Goal: Task Accomplishment & Management: Manage account settings

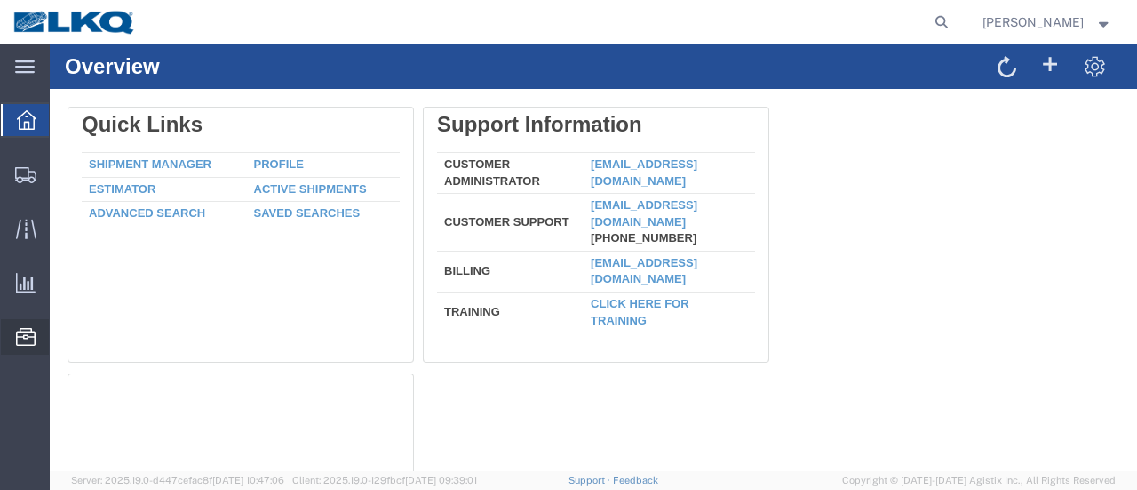
click at [0, 0] on span "Location Appointment" at bounding box center [0, 0] width 0 height 0
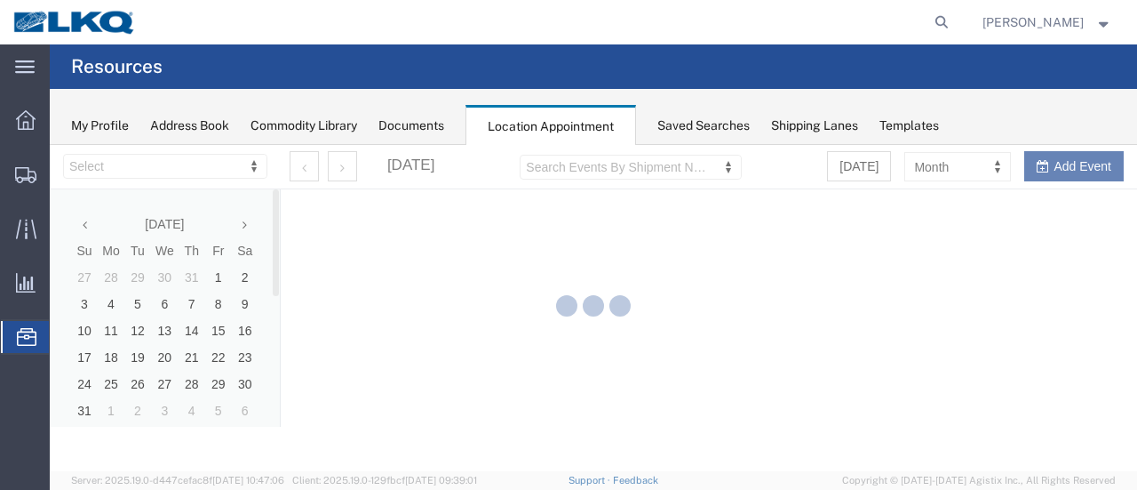
select select "28712"
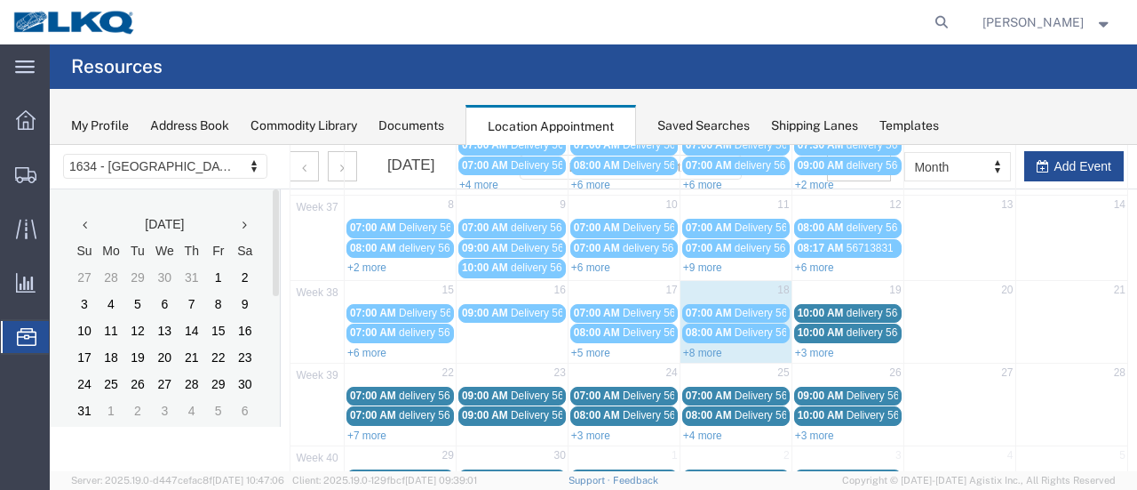
scroll to position [178, 0]
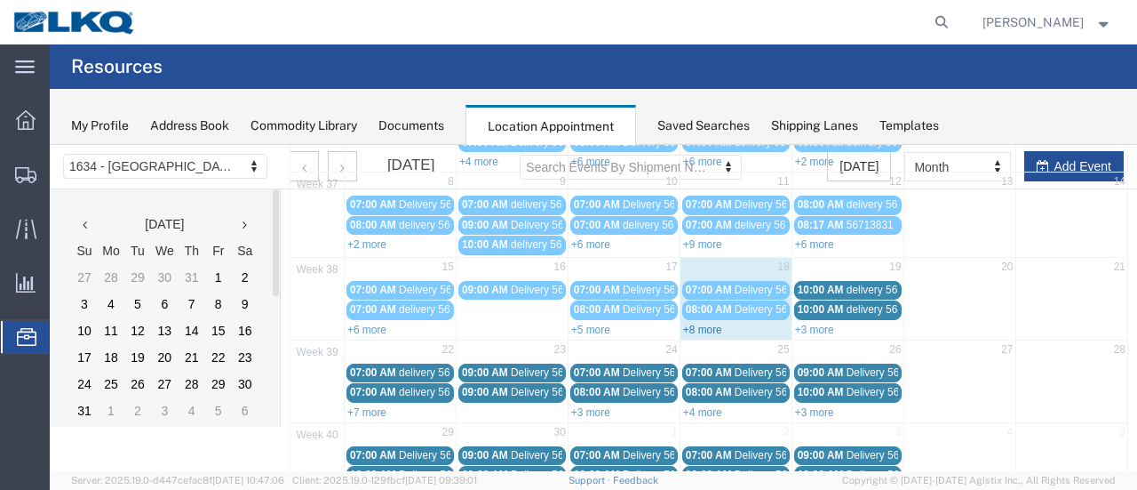
click at [690, 323] on link "+8 more" at bounding box center [702, 329] width 39 height 12
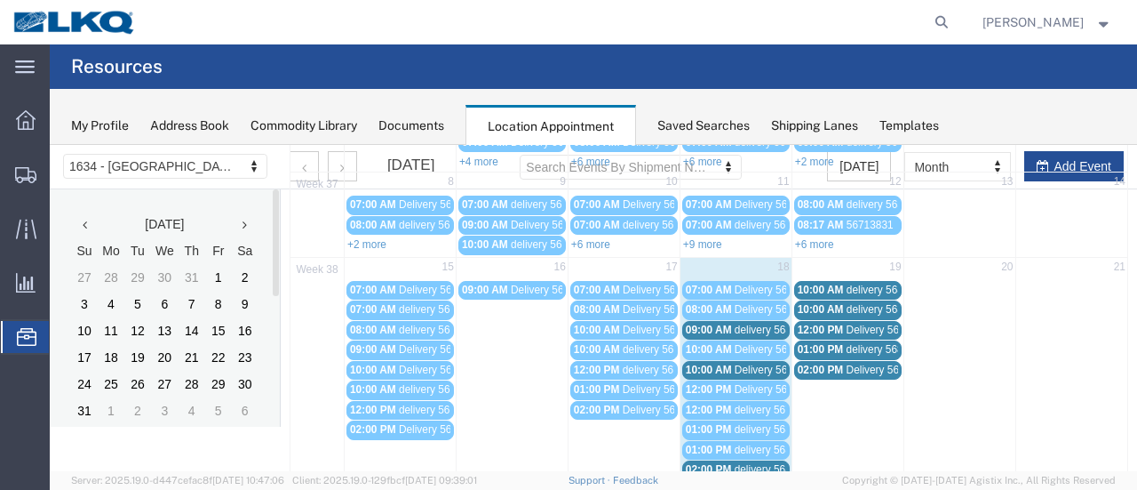
click at [762, 363] on span "Delivery 56481831" at bounding box center [779, 369] width 88 height 12
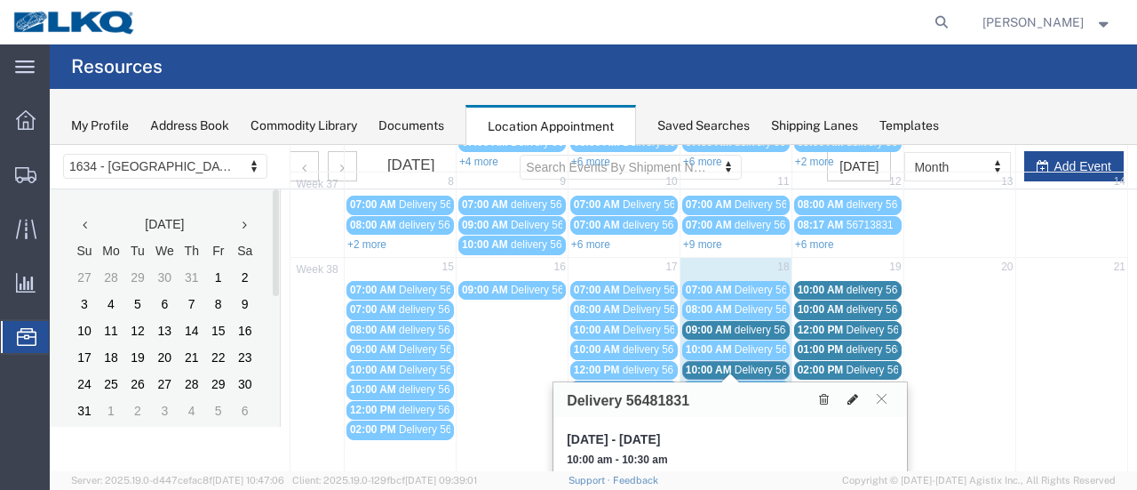
click at [853, 395] on icon at bounding box center [853, 399] width 11 height 12
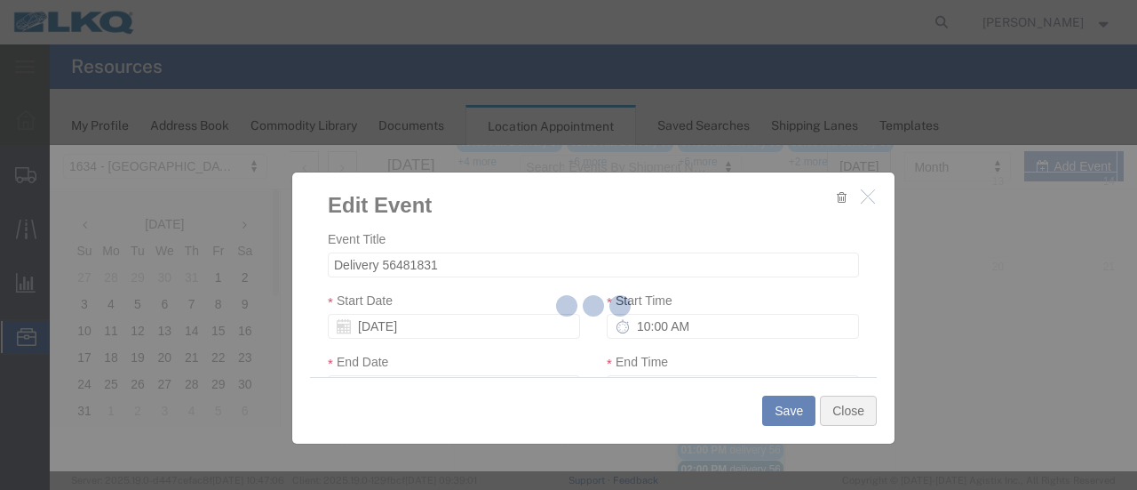
select select
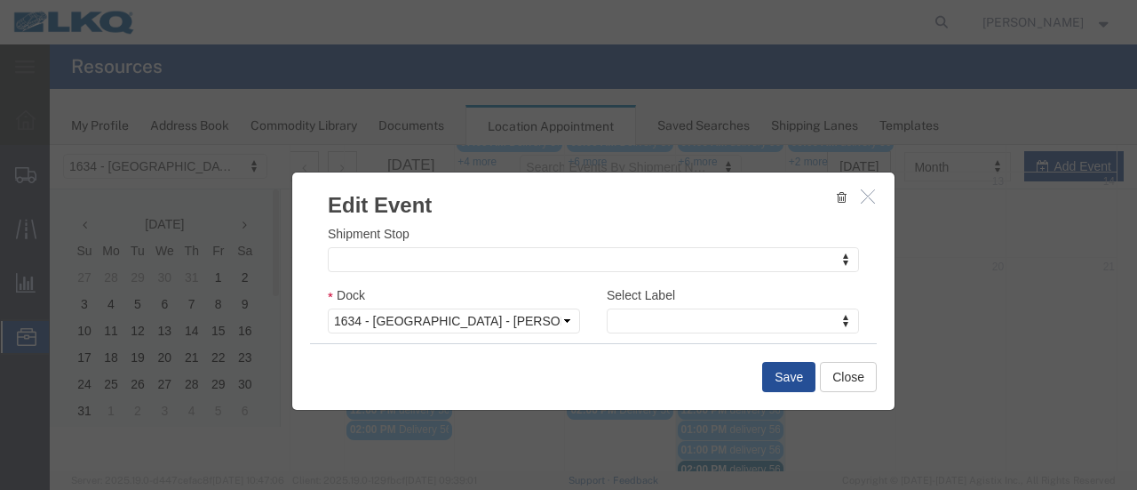
scroll to position [267, 0]
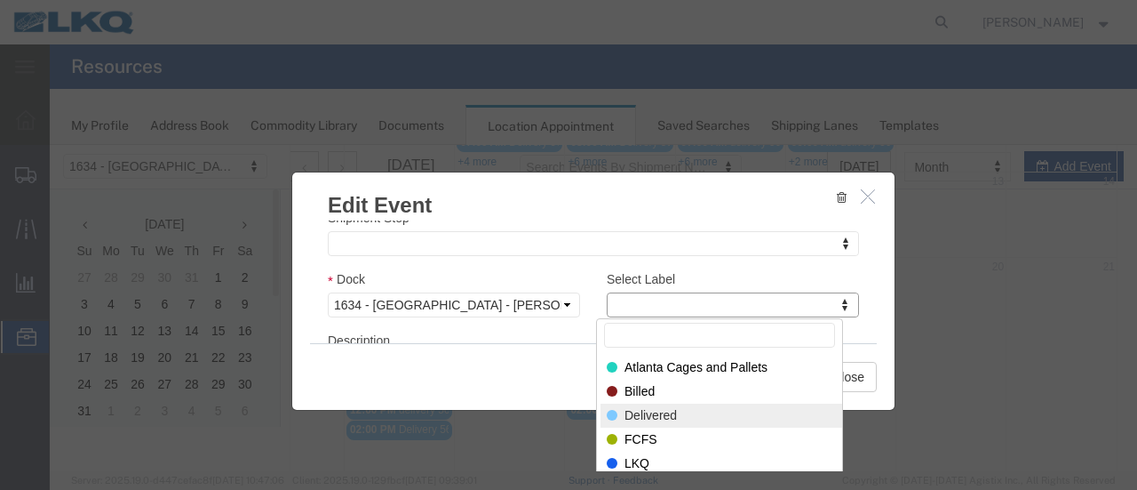
select select "40"
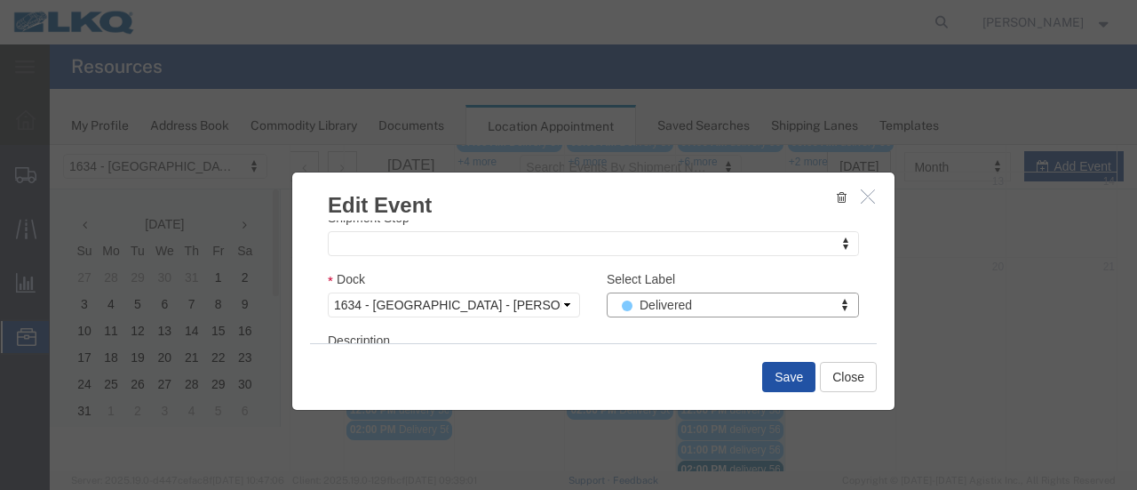
click at [792, 378] on button "Save" at bounding box center [788, 377] width 53 height 30
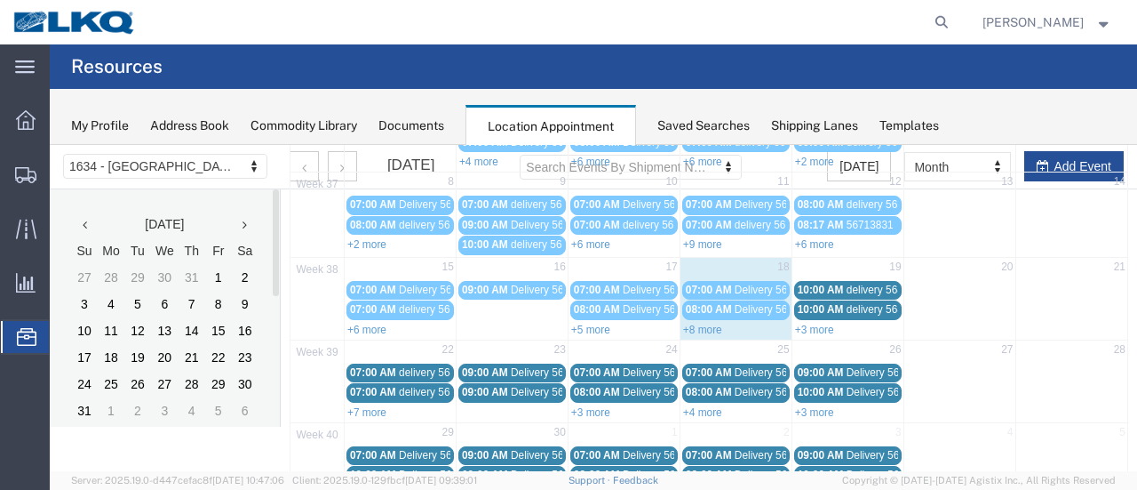
scroll to position [114, 0]
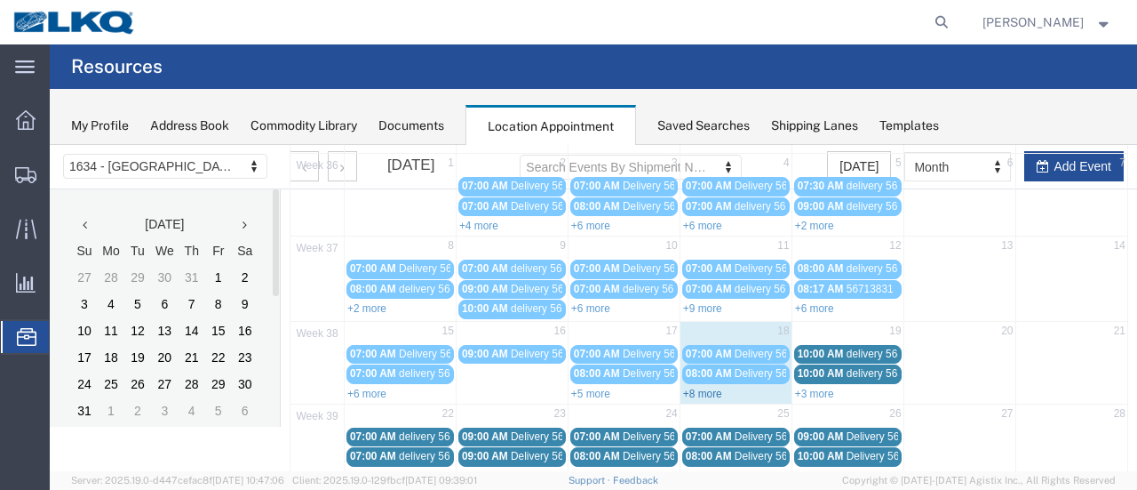
click at [693, 387] on link "+8 more" at bounding box center [702, 393] width 39 height 12
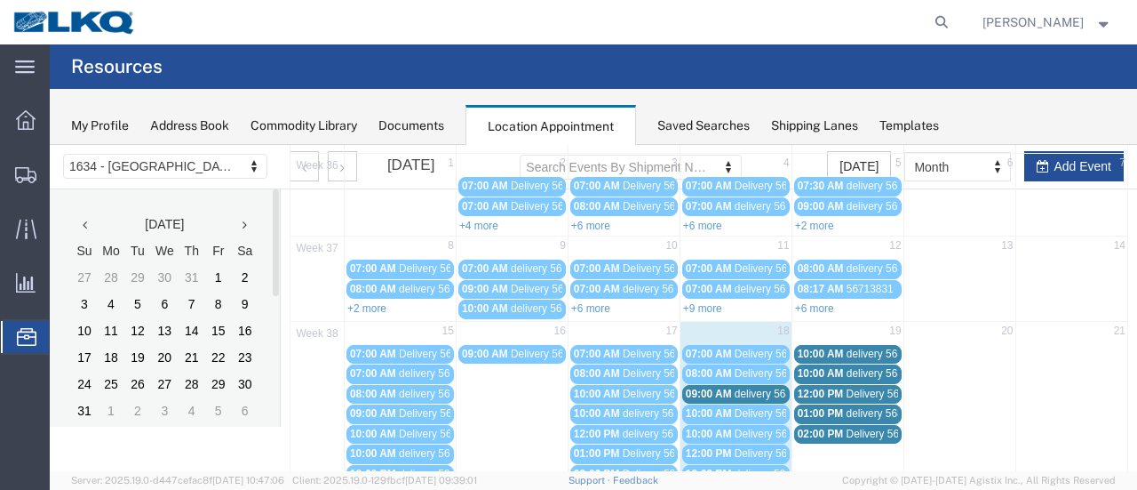
click at [740, 387] on span "delivery 56821934" at bounding box center [778, 393] width 86 height 12
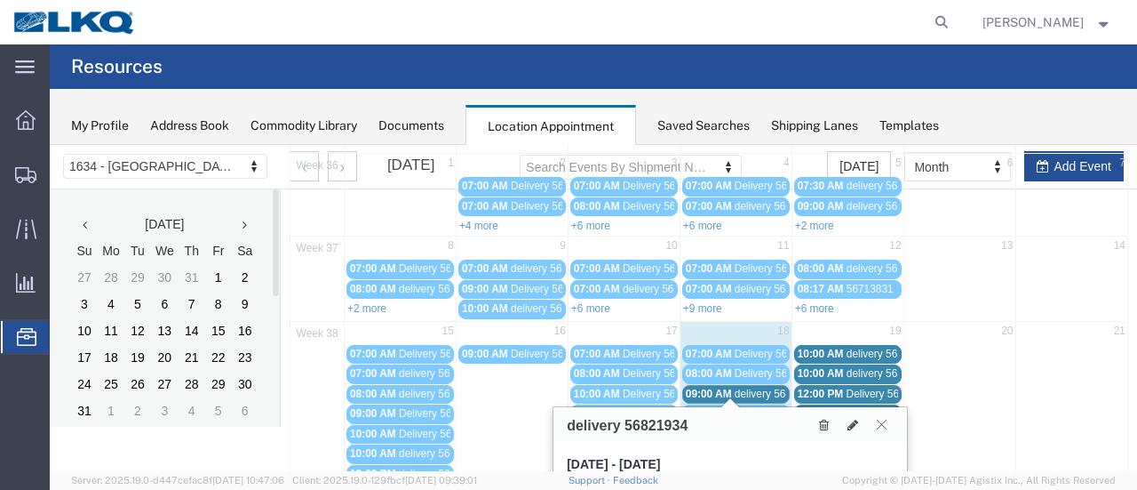
click at [878, 422] on icon at bounding box center [882, 424] width 10 height 11
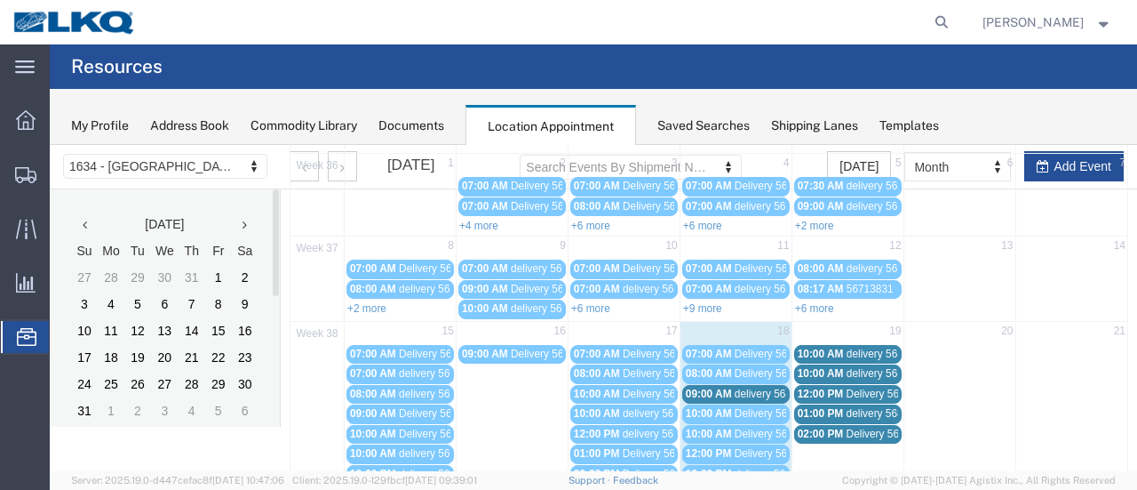
scroll to position [203, 0]
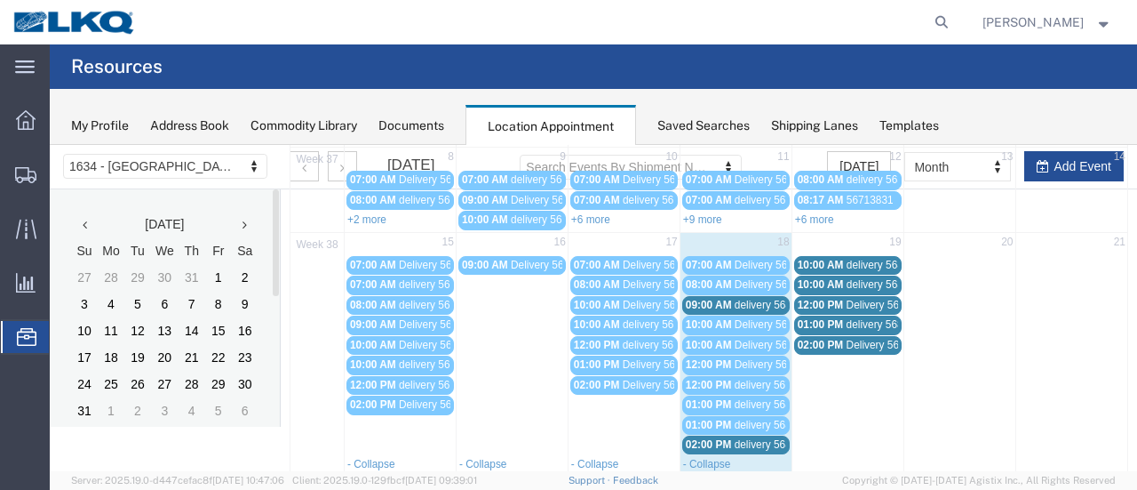
click at [735, 438] on span "delivery 56834929" at bounding box center [778, 444] width 86 height 12
click at [876, 467] on button at bounding box center [882, 470] width 24 height 17
click at [761, 301] on span "delivery 56821934" at bounding box center [778, 305] width 86 height 12
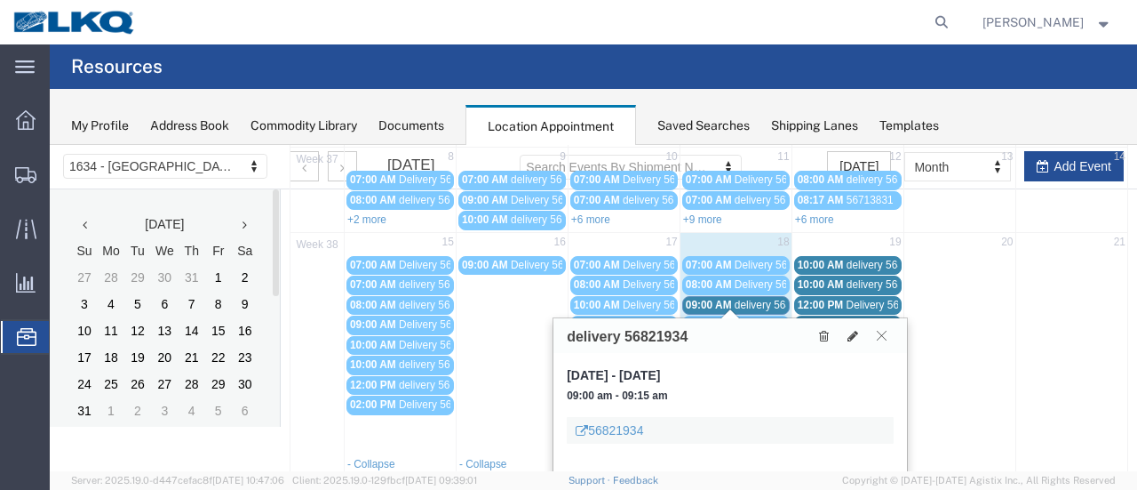
click at [885, 331] on icon at bounding box center [882, 335] width 10 height 11
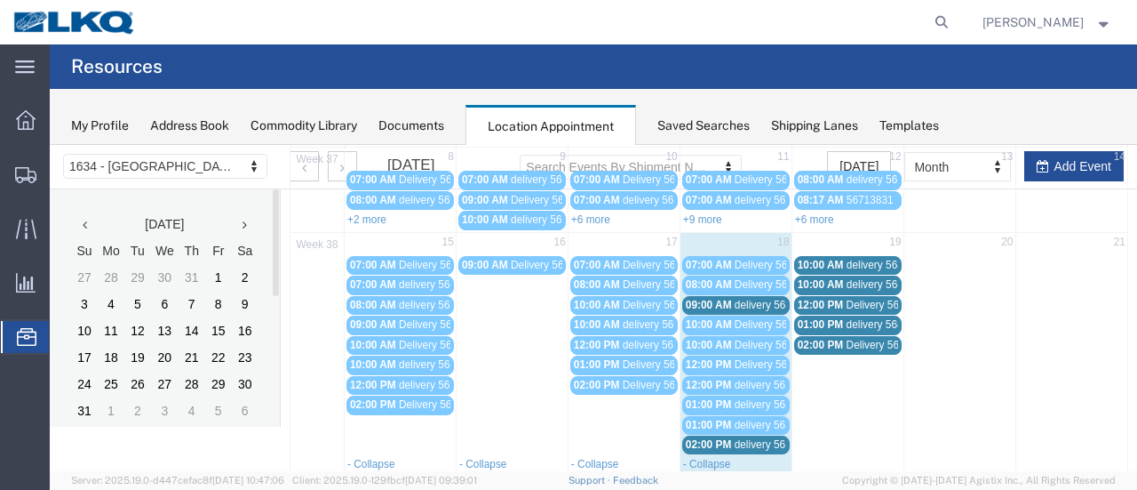
click at [747, 438] on span "delivery 56834929" at bounding box center [778, 444] width 86 height 12
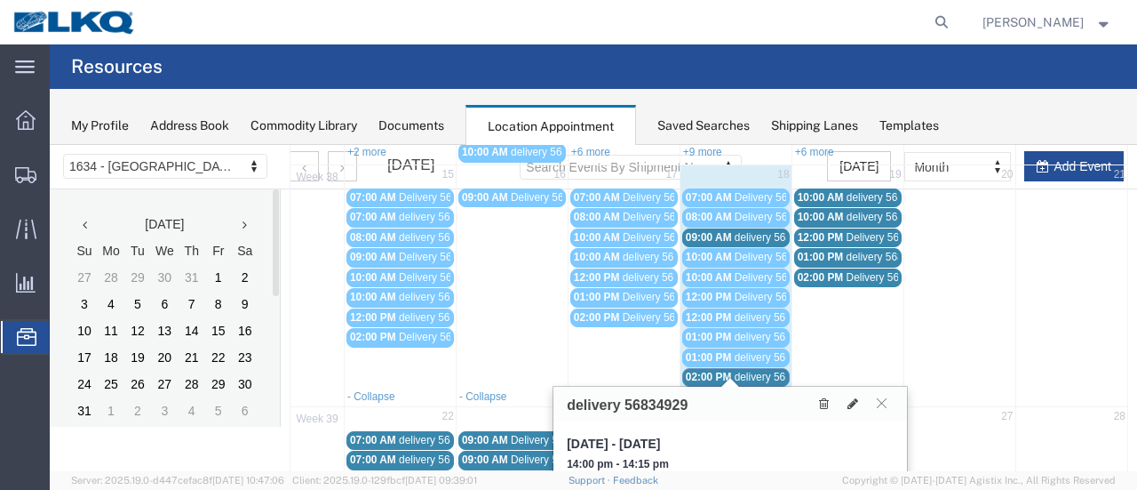
scroll to position [291, 0]
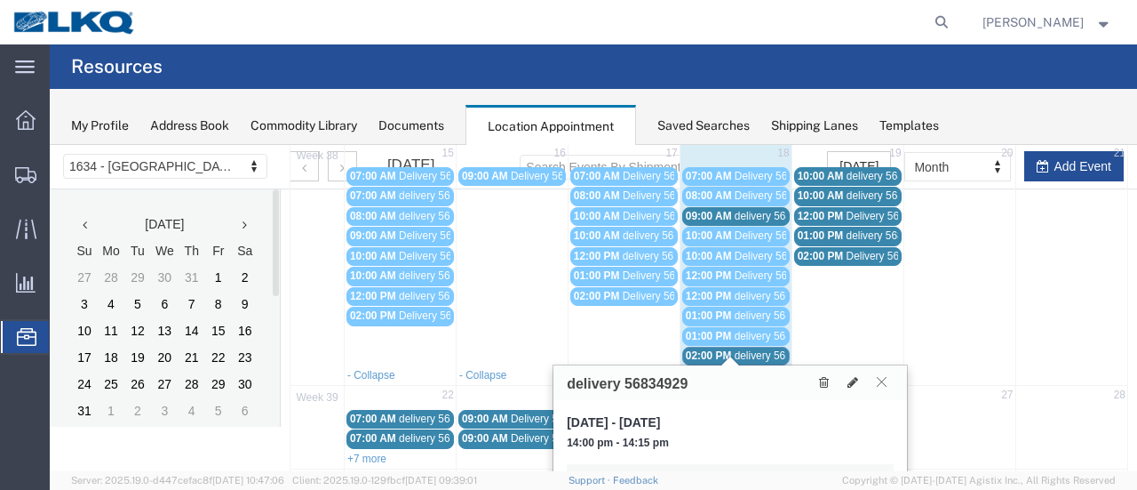
click at [881, 379] on icon at bounding box center [882, 381] width 10 height 11
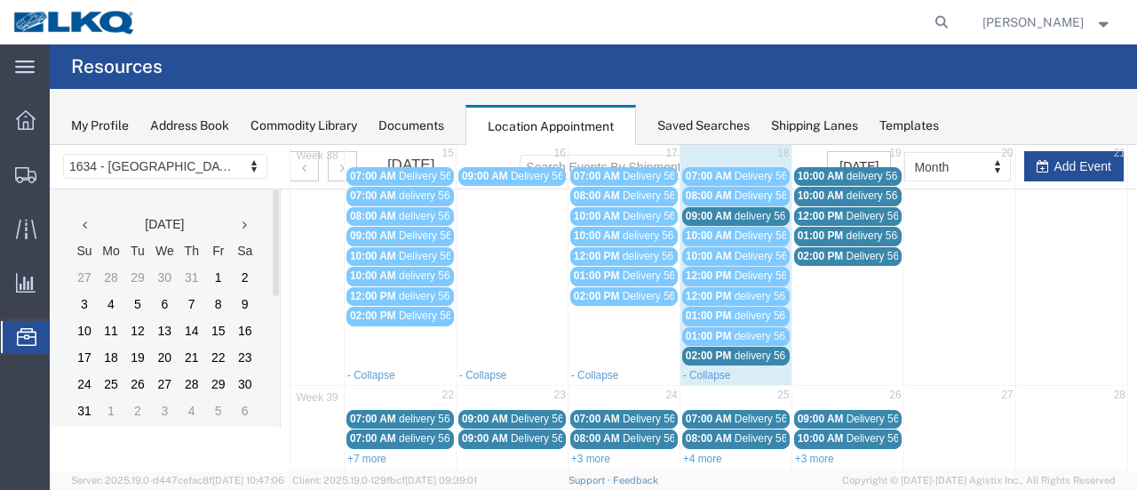
click at [882, 173] on span "delivery 56839349" at bounding box center [890, 176] width 86 height 12
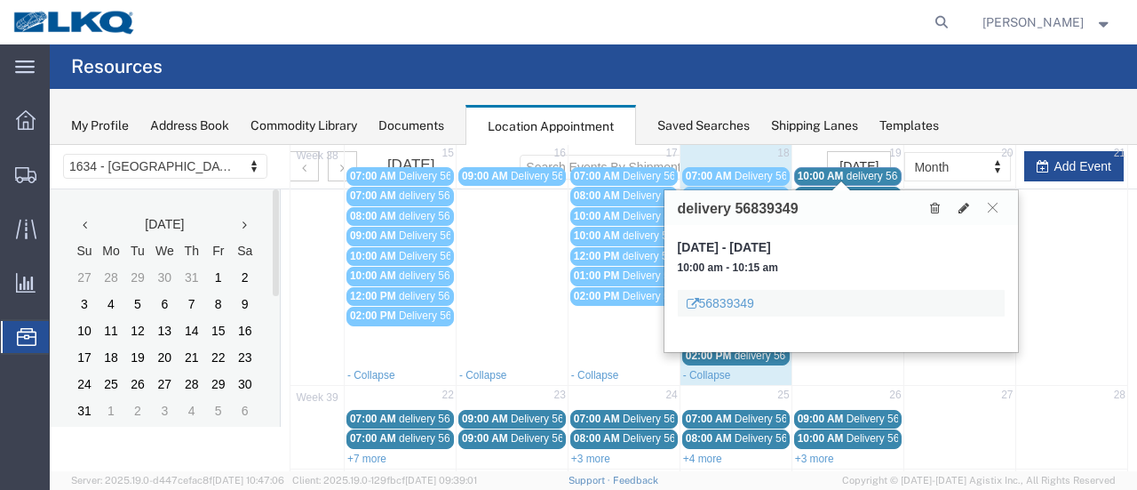
click at [873, 189] on span "delivery 56860653" at bounding box center [890, 195] width 86 height 12
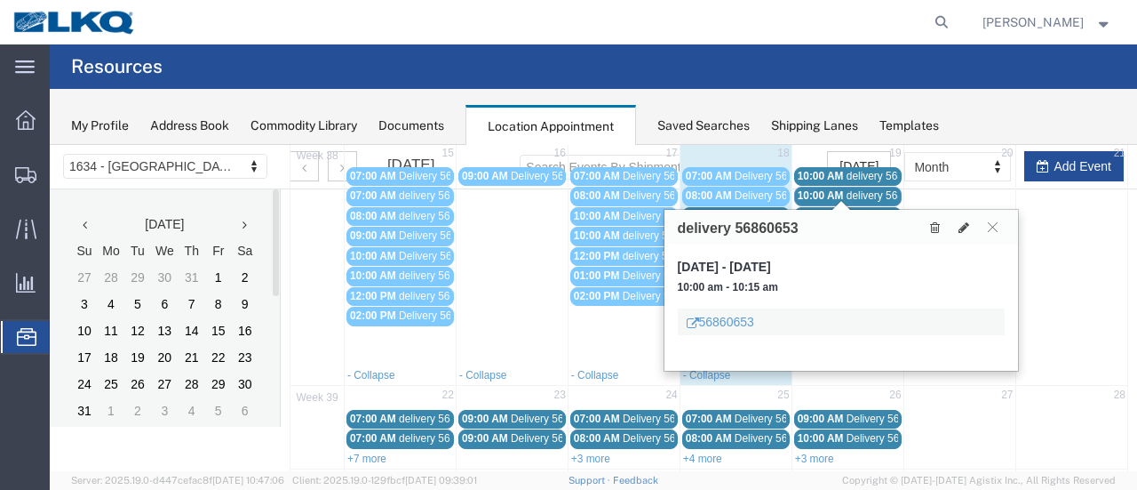
click at [872, 210] on span "Delivery 56495288" at bounding box center [891, 216] width 88 height 12
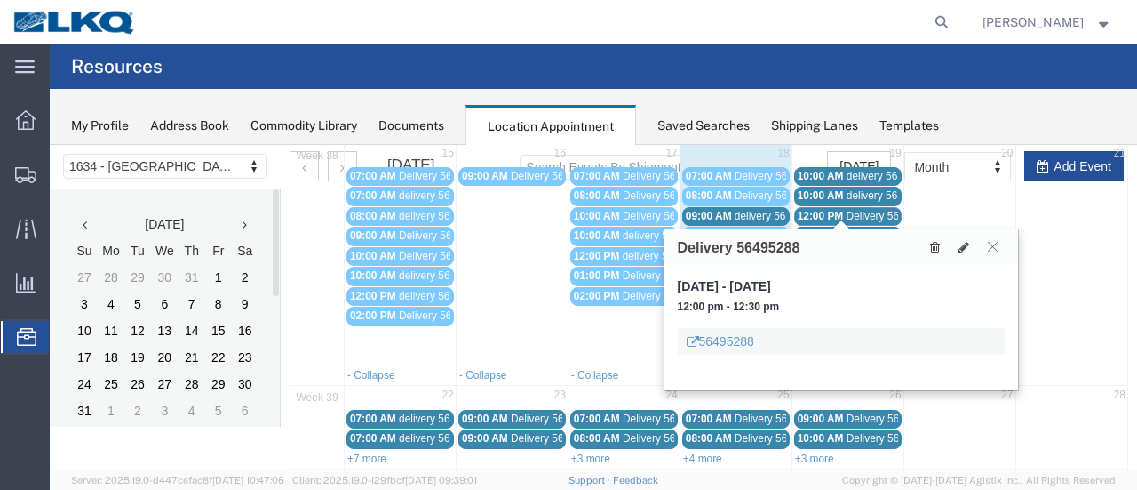
click at [871, 229] on span "delivery 56833879" at bounding box center [890, 235] width 86 height 12
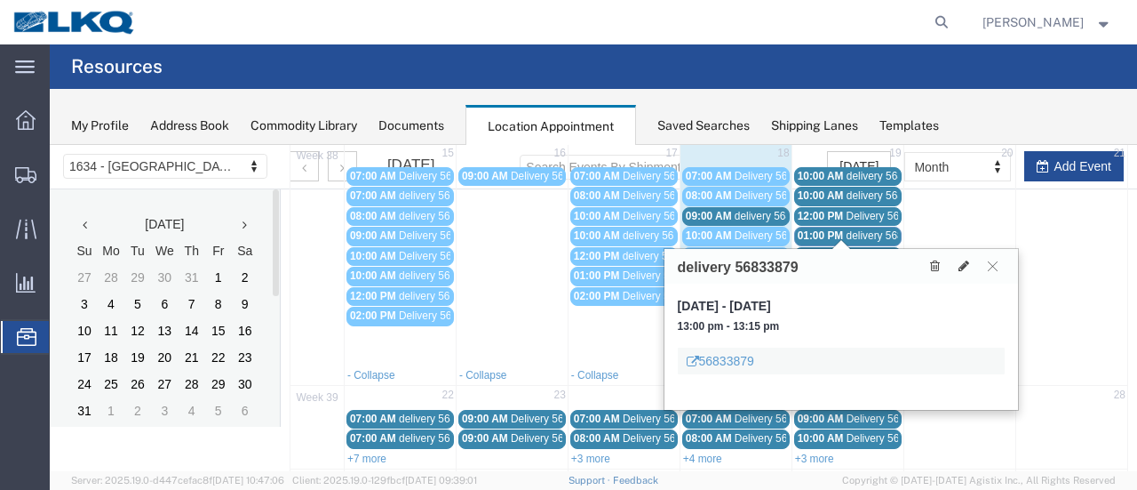
click at [871, 250] on span "Delivery 56684304" at bounding box center [891, 256] width 88 height 12
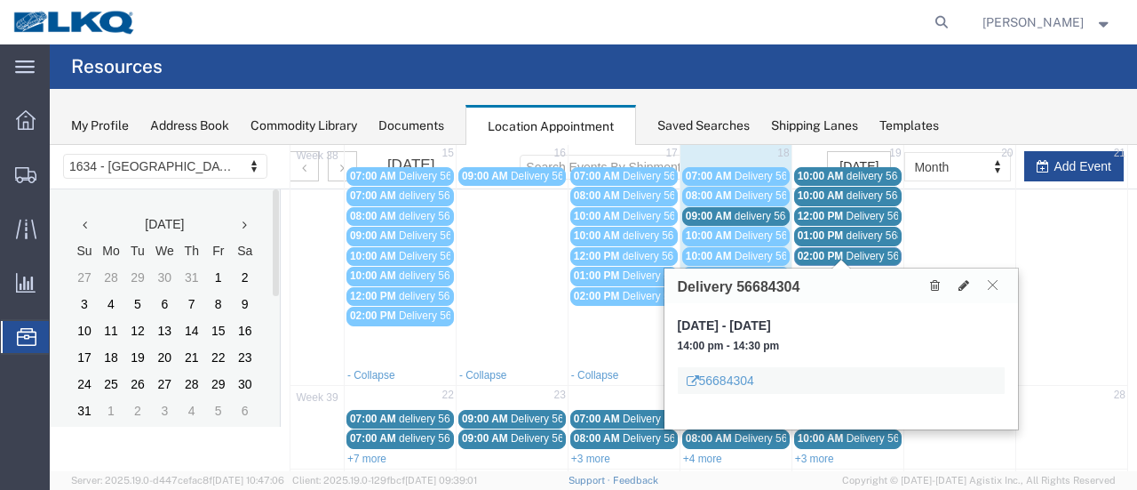
click at [995, 282] on icon at bounding box center [993, 284] width 10 height 11
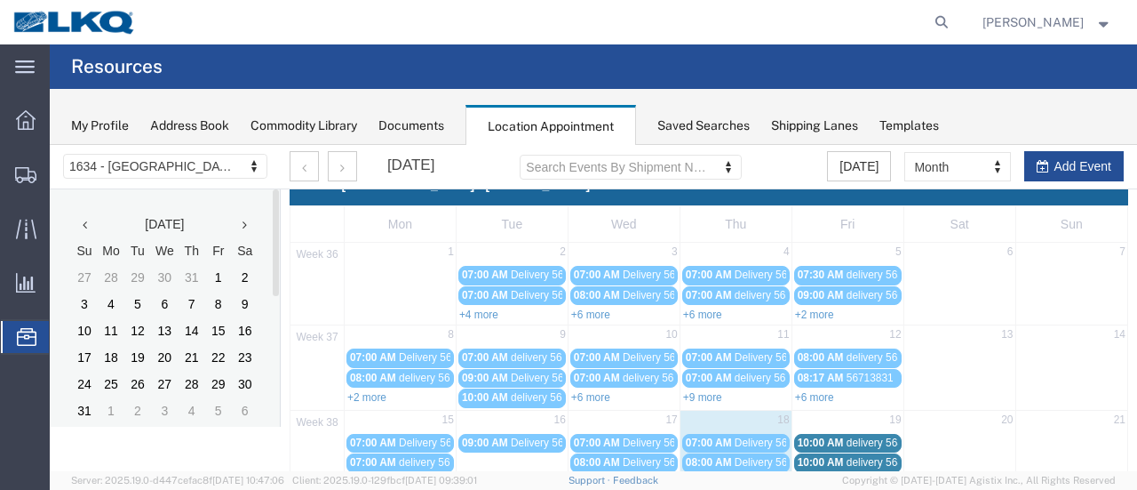
scroll to position [0, 0]
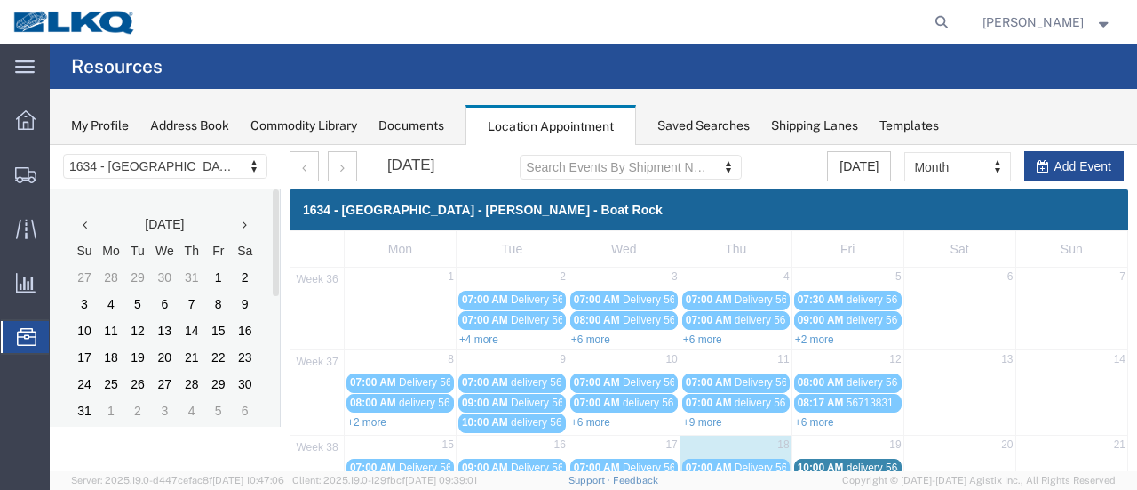
click at [736, 444] on td "18" at bounding box center [736, 446] width 112 height 22
select select "1"
select select
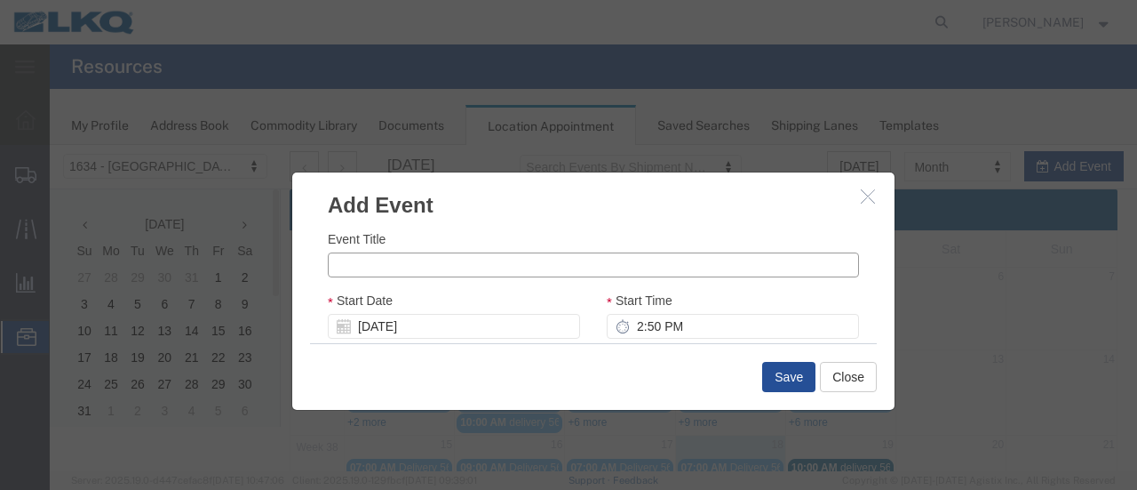
click at [530, 257] on input "Event Title" at bounding box center [593, 264] width 531 height 25
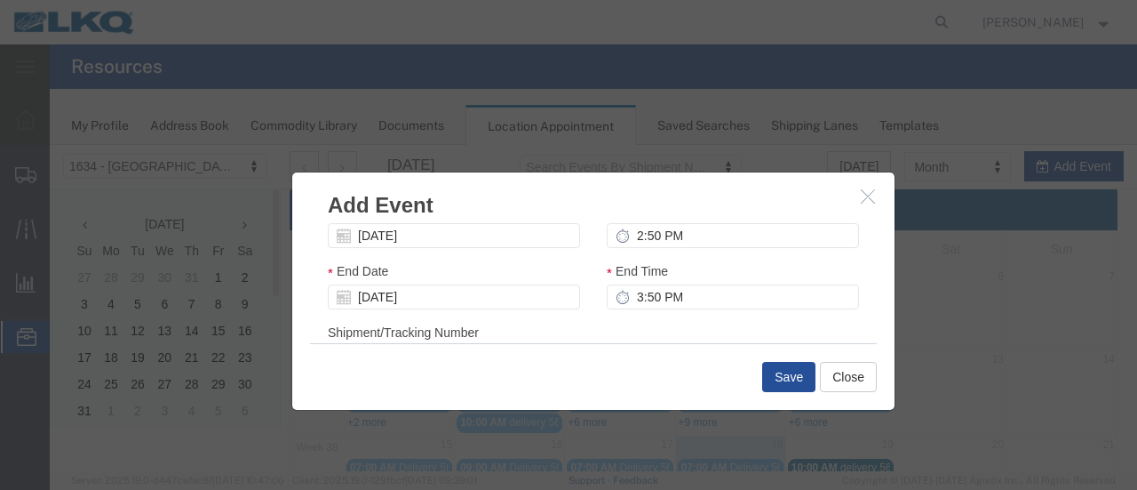
scroll to position [267, 0]
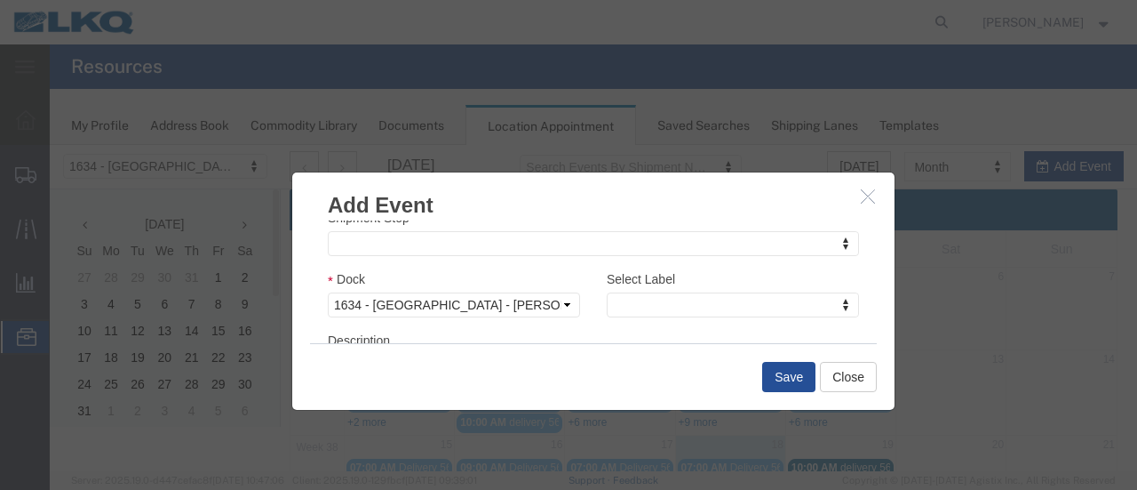
type input "56808509"
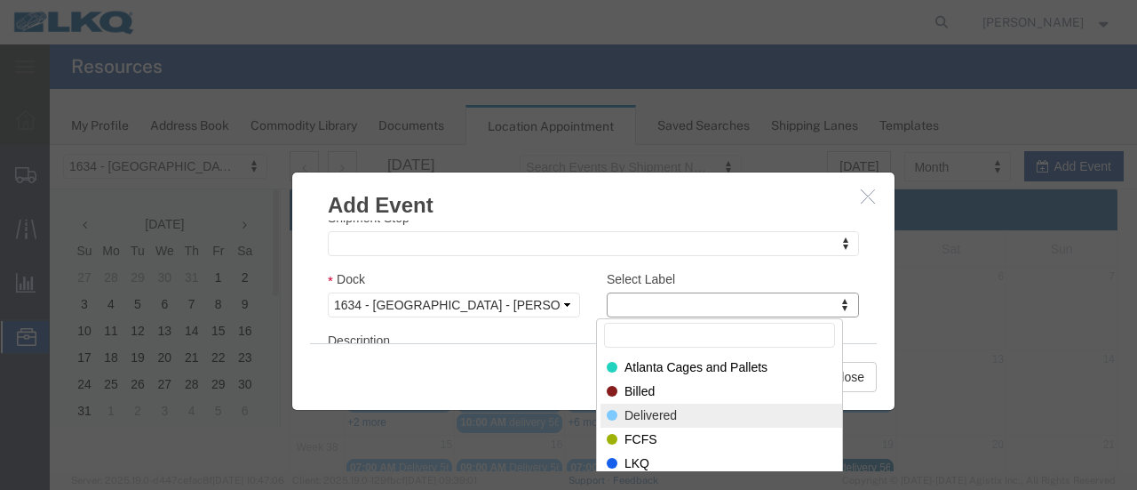
select select "40"
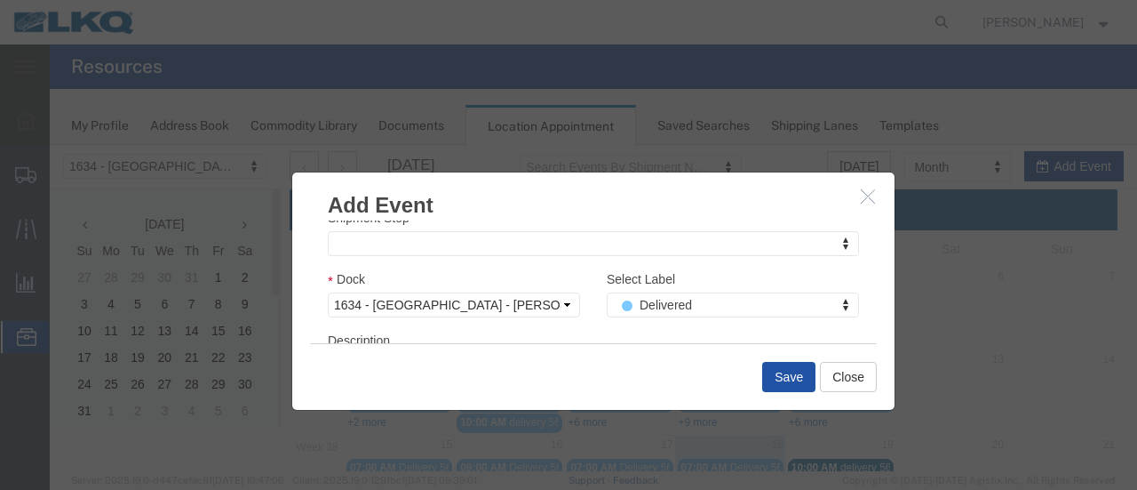
click at [776, 371] on button "Save" at bounding box center [788, 377] width 53 height 30
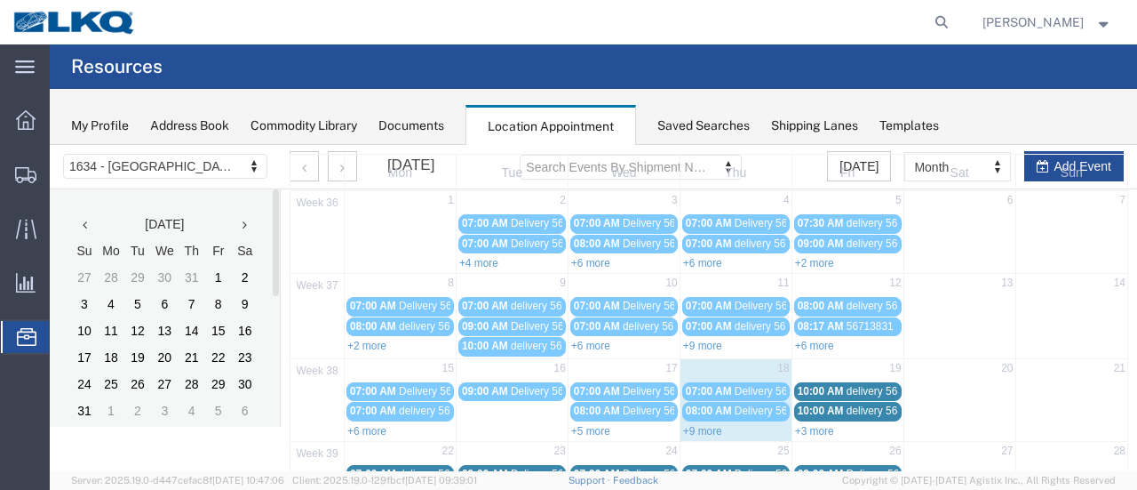
scroll to position [178, 0]
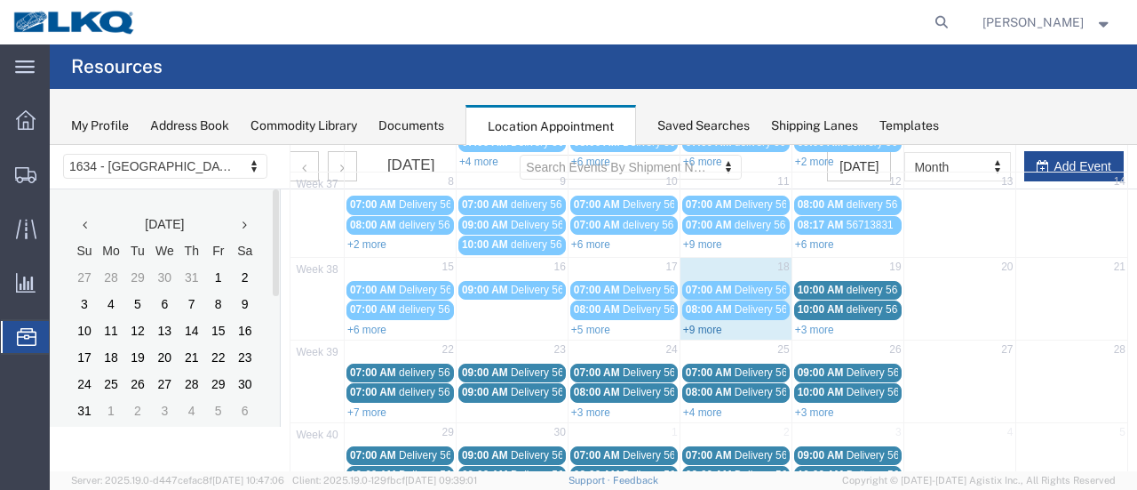
click at [691, 323] on link "+9 more" at bounding box center [702, 329] width 39 height 12
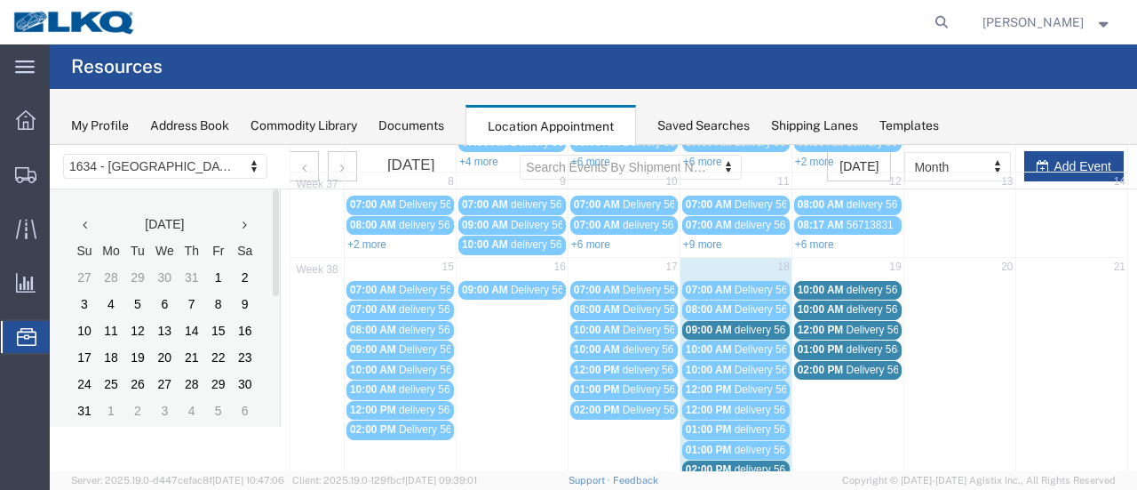
scroll to position [267, 0]
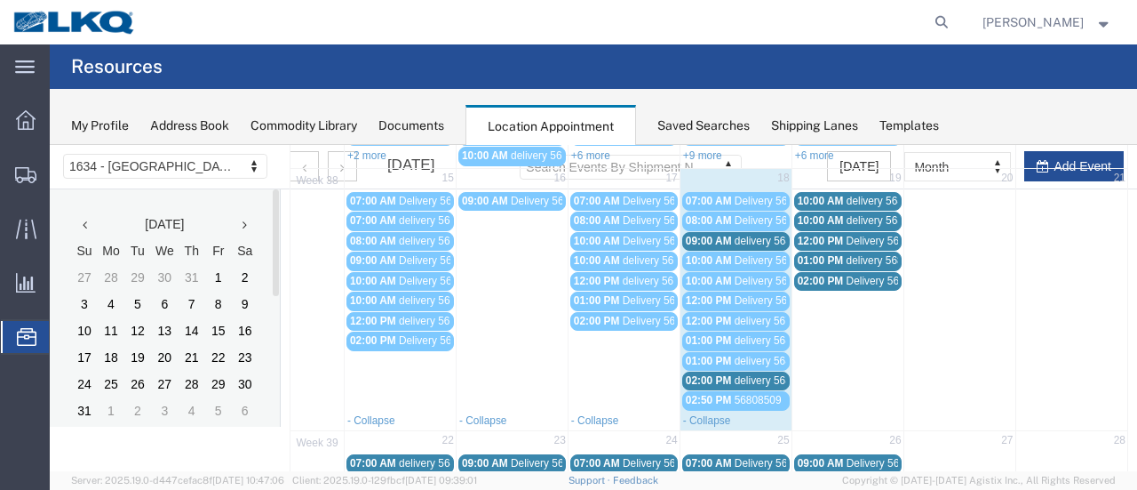
click at [751, 235] on span "delivery 56821934" at bounding box center [778, 241] width 86 height 12
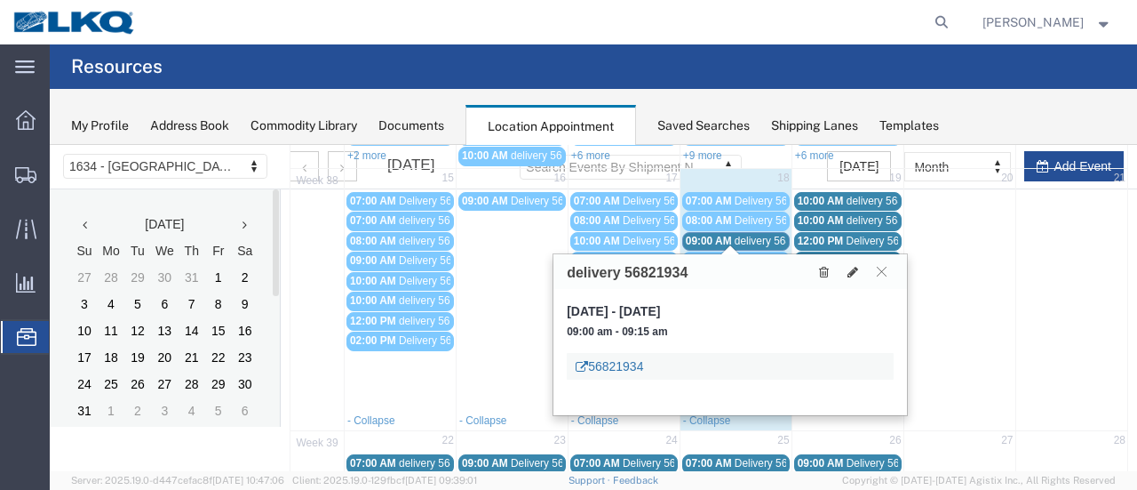
click at [610, 370] on link "56821934" at bounding box center [610, 366] width 68 height 18
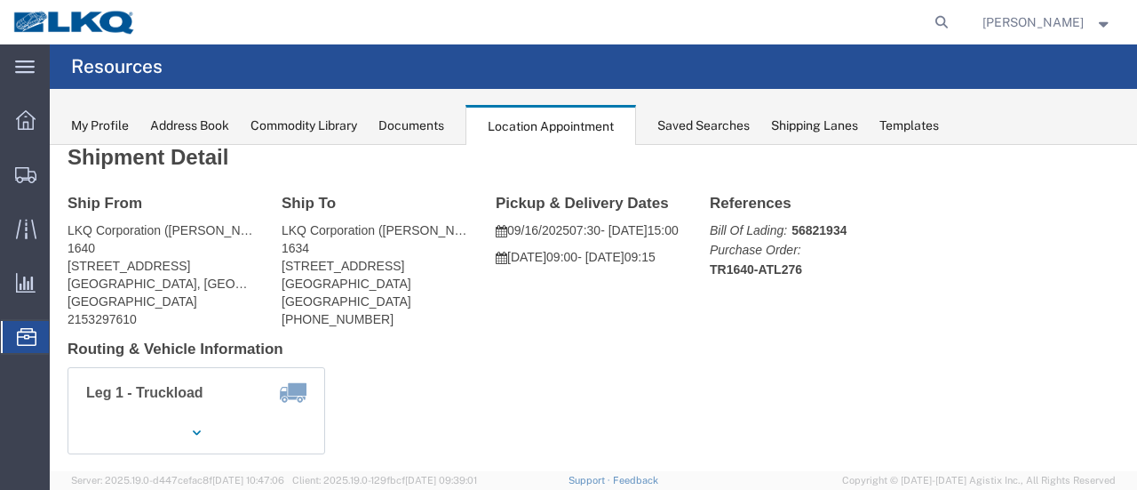
scroll to position [0, 0]
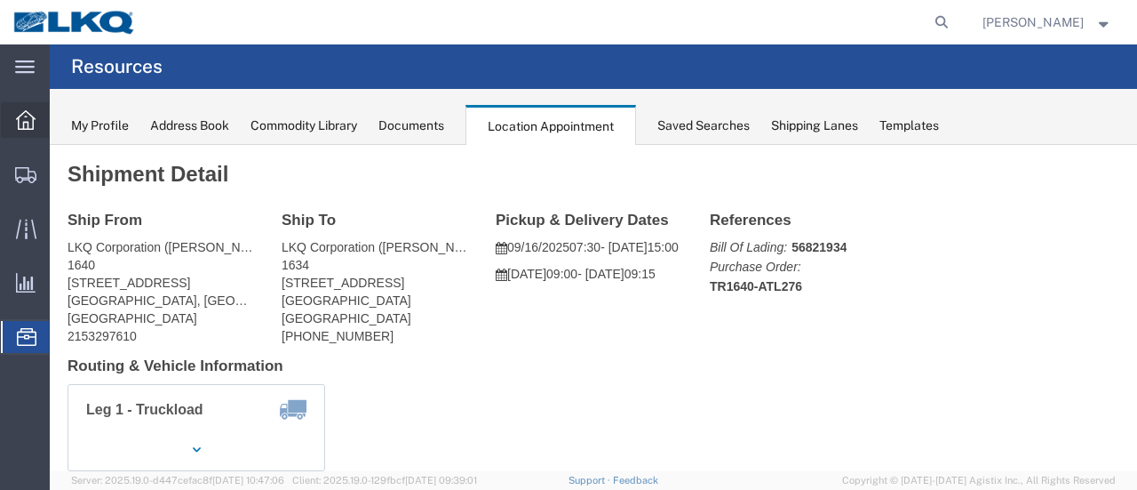
click at [20, 127] on icon at bounding box center [26, 120] width 20 height 20
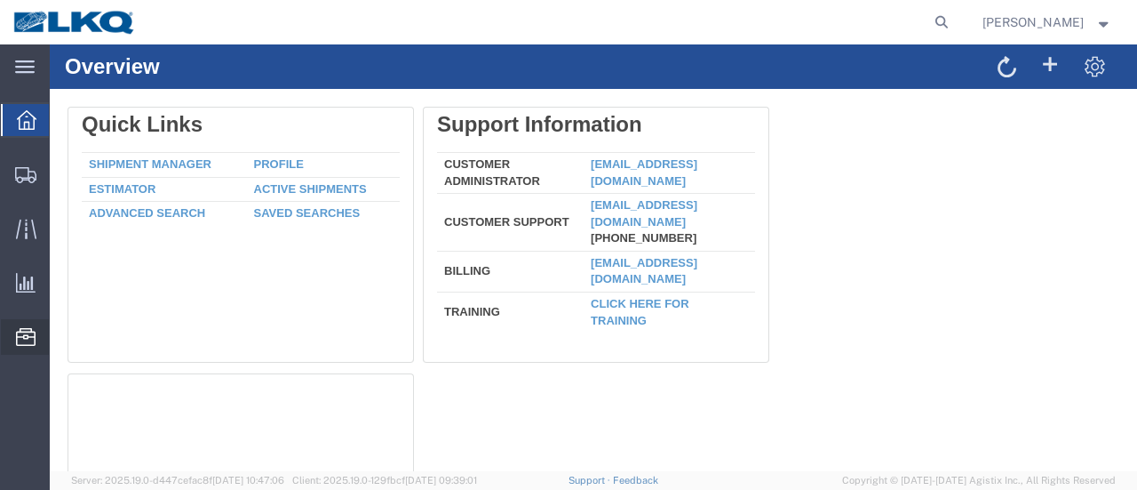
click at [0, 0] on span "Location Appointment" at bounding box center [0, 0] width 0 height 0
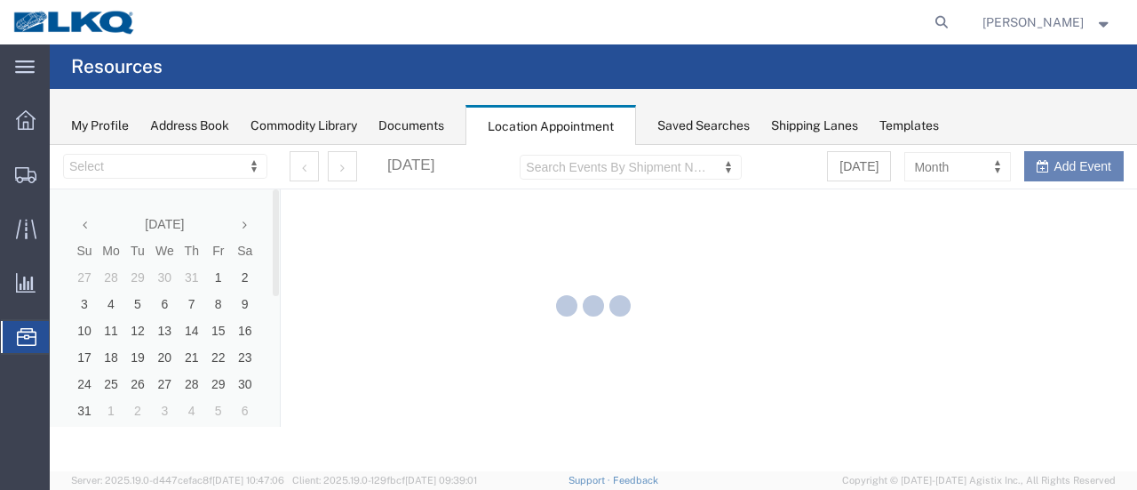
select select "28712"
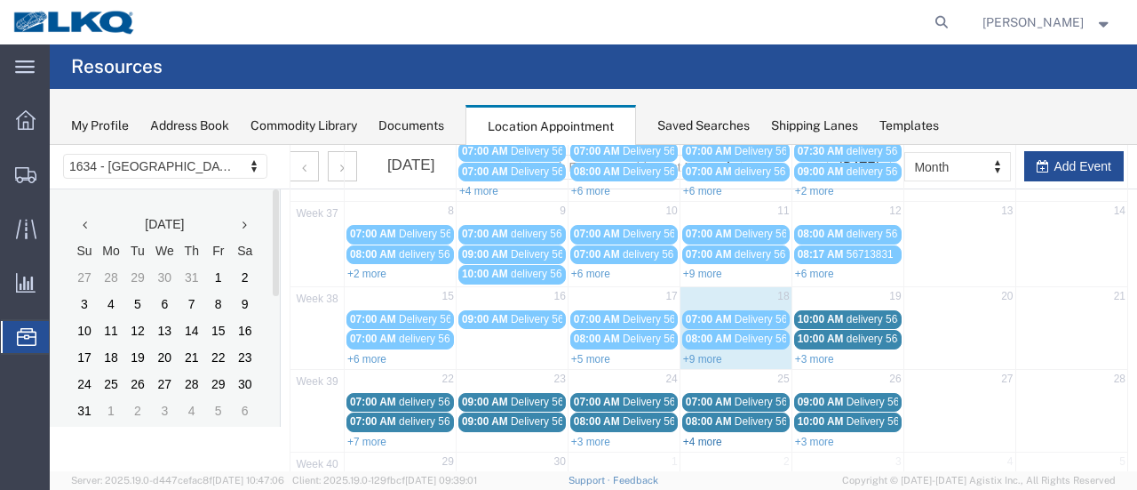
scroll to position [267, 0]
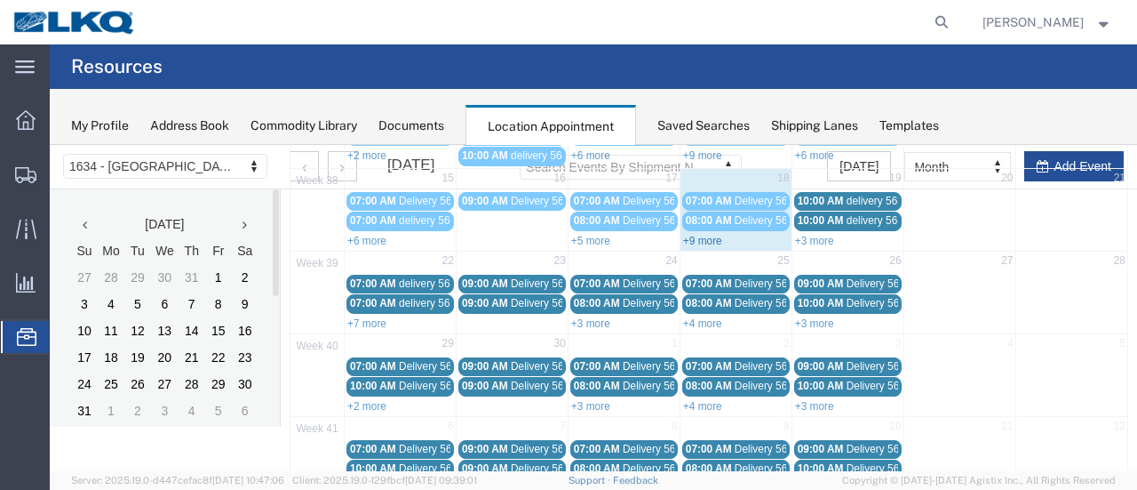
click at [698, 235] on link "+9 more" at bounding box center [702, 241] width 39 height 12
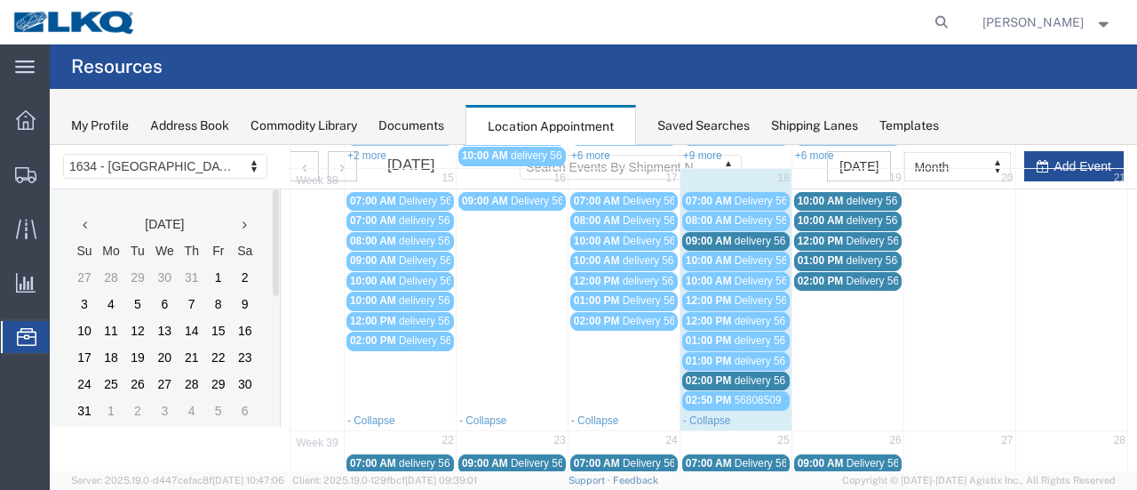
click at [736, 374] on span "delivery 56834929" at bounding box center [778, 380] width 86 height 12
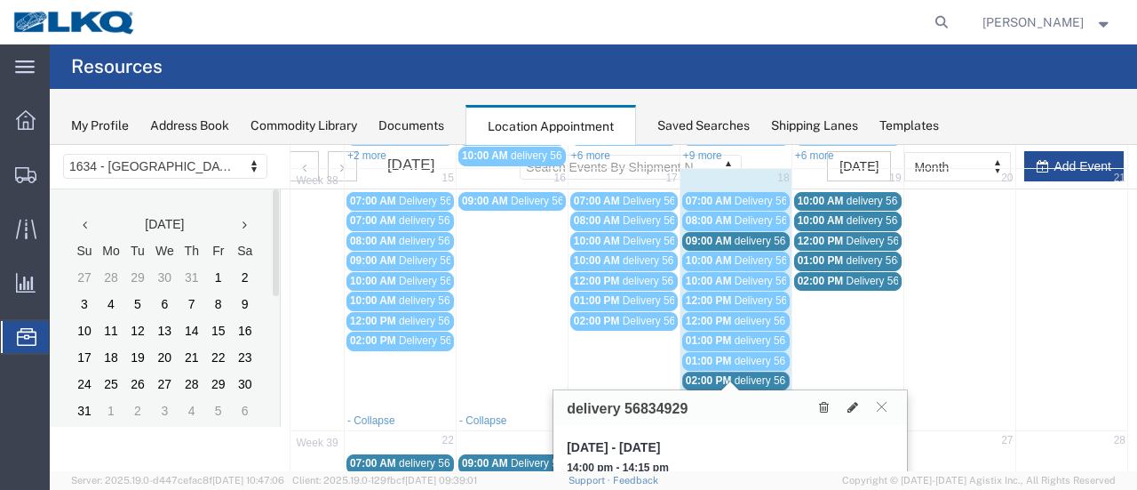
scroll to position [444, 0]
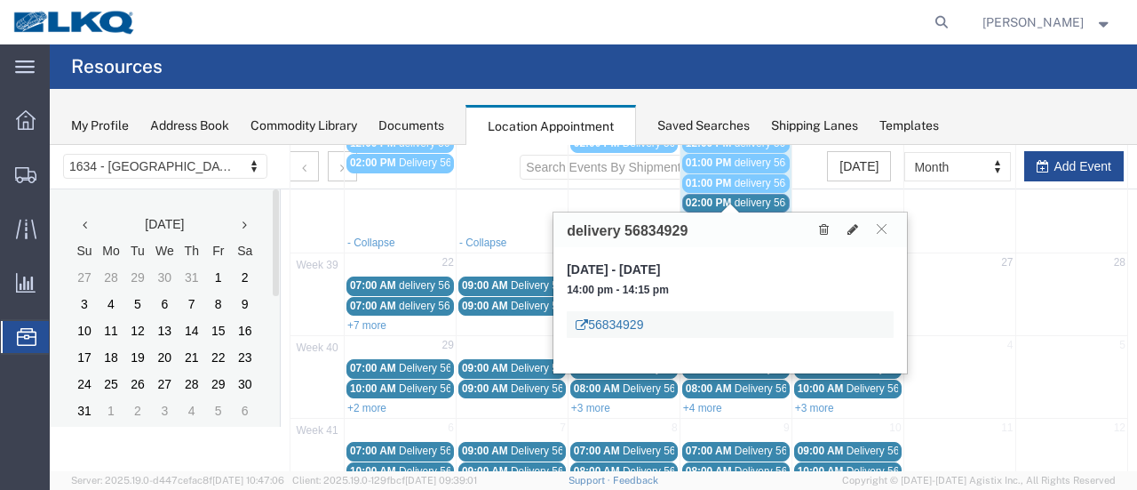
click at [606, 325] on link "56834929" at bounding box center [610, 324] width 68 height 18
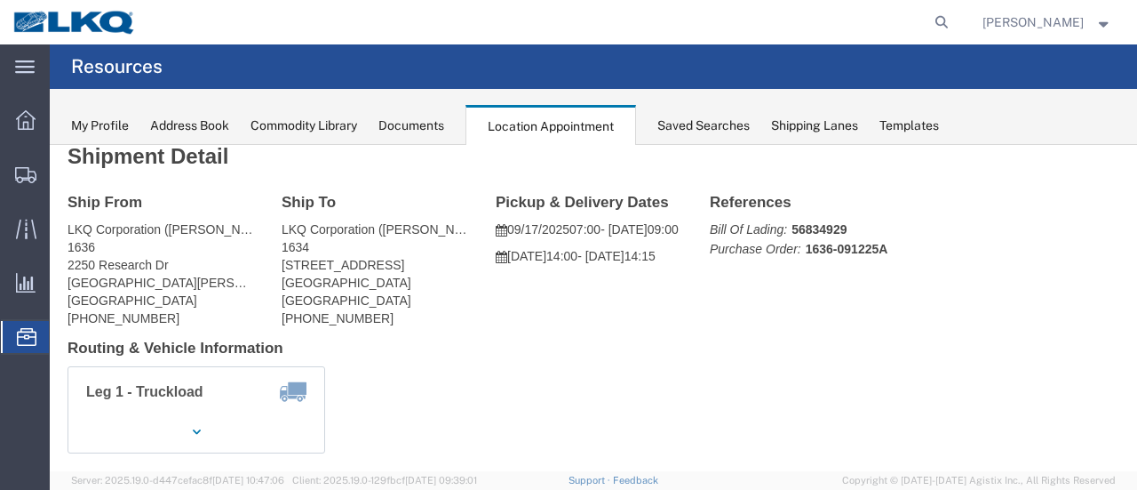
scroll to position [0, 0]
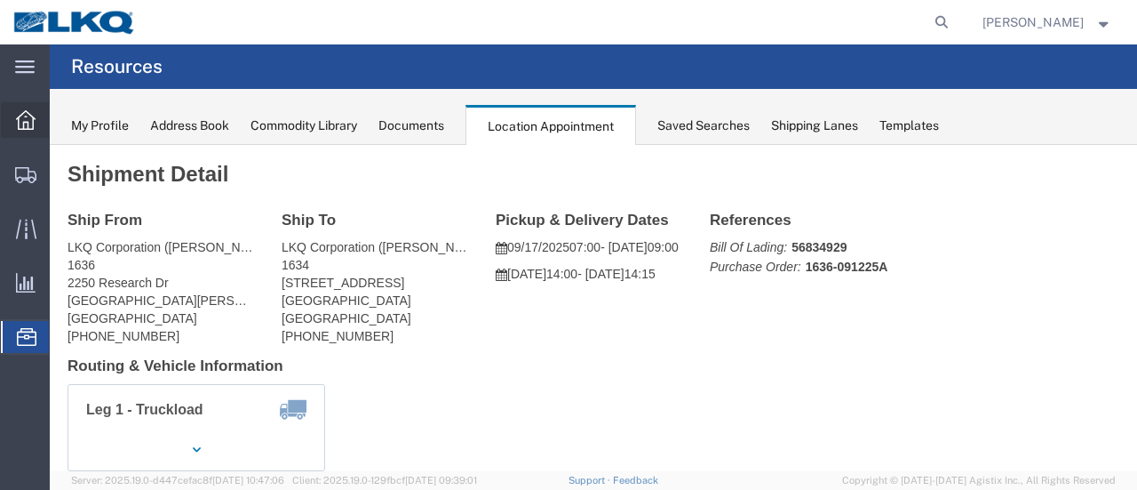
click at [29, 108] on div at bounding box center [26, 120] width 50 height 36
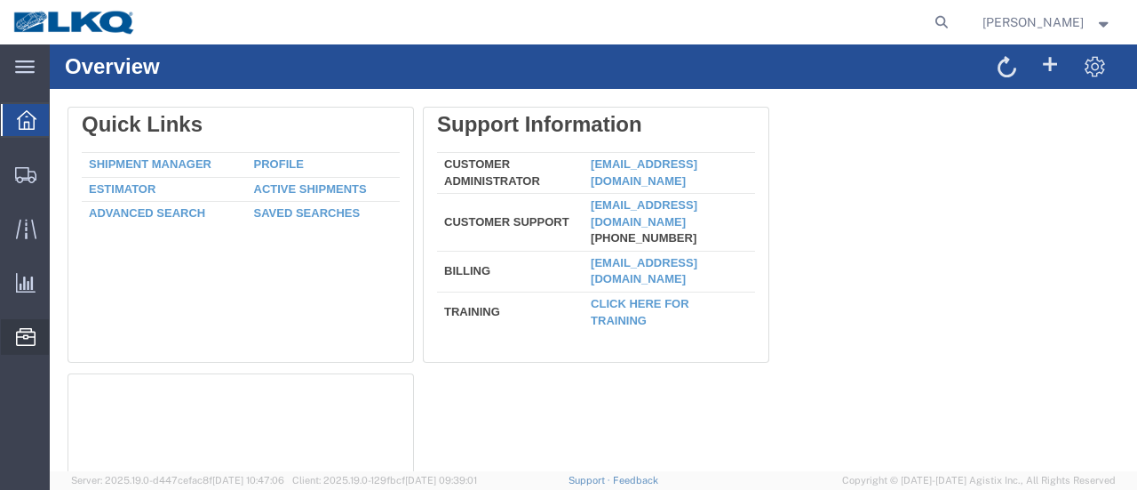
click at [0, 0] on span "Location Appointment" at bounding box center [0, 0] width 0 height 0
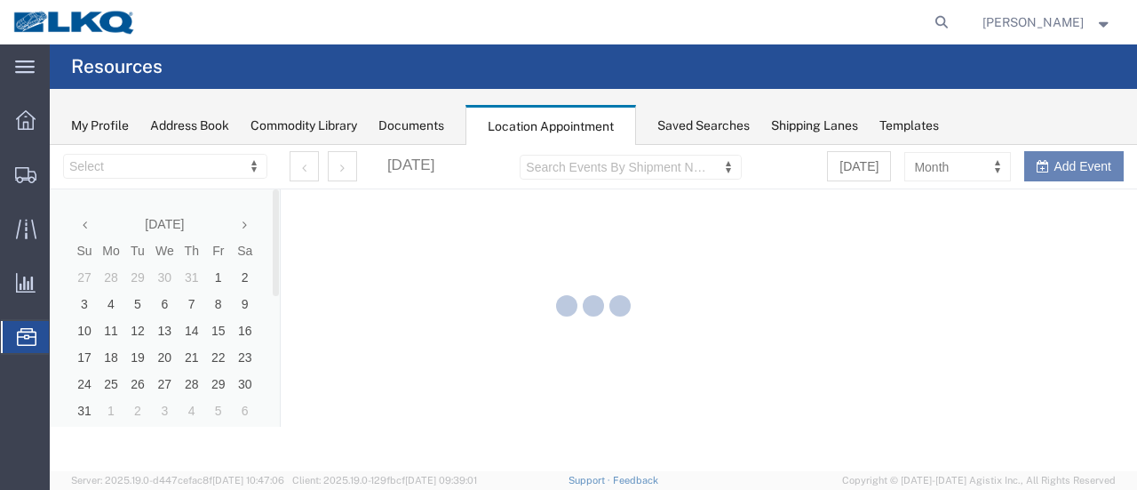
select select "28712"
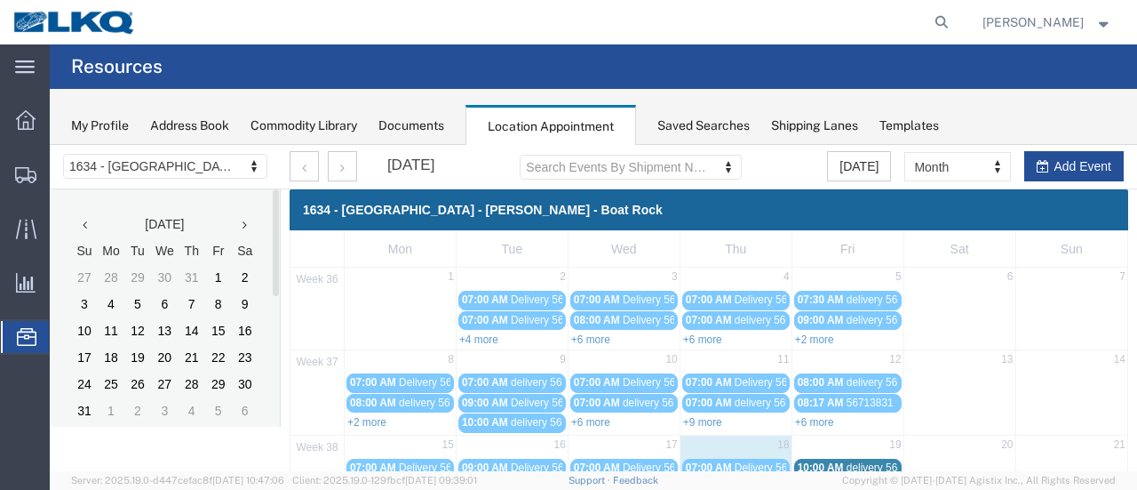
scroll to position [178, 0]
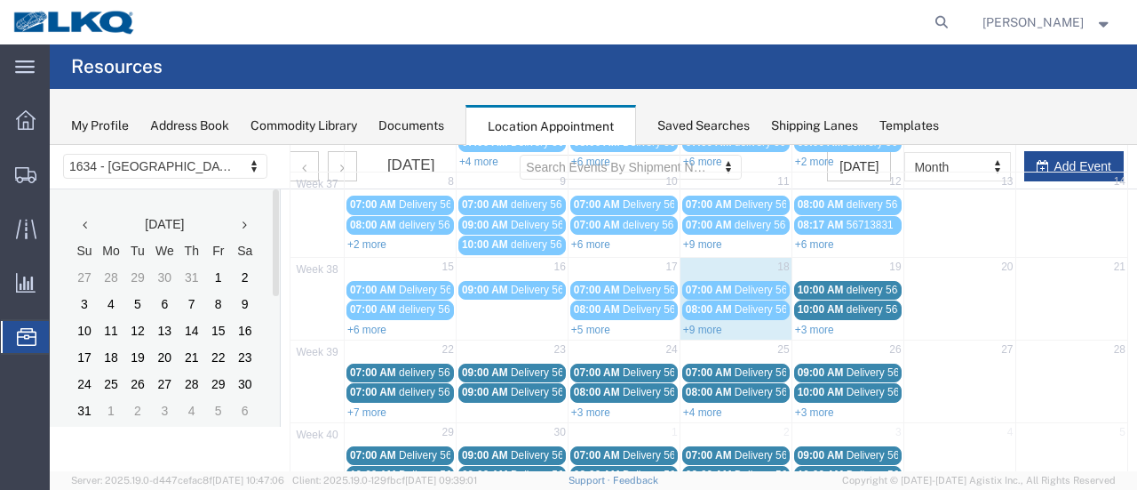
click at [702, 323] on link "+9 more" at bounding box center [702, 329] width 39 height 12
